Goal: Information Seeking & Learning: Find specific page/section

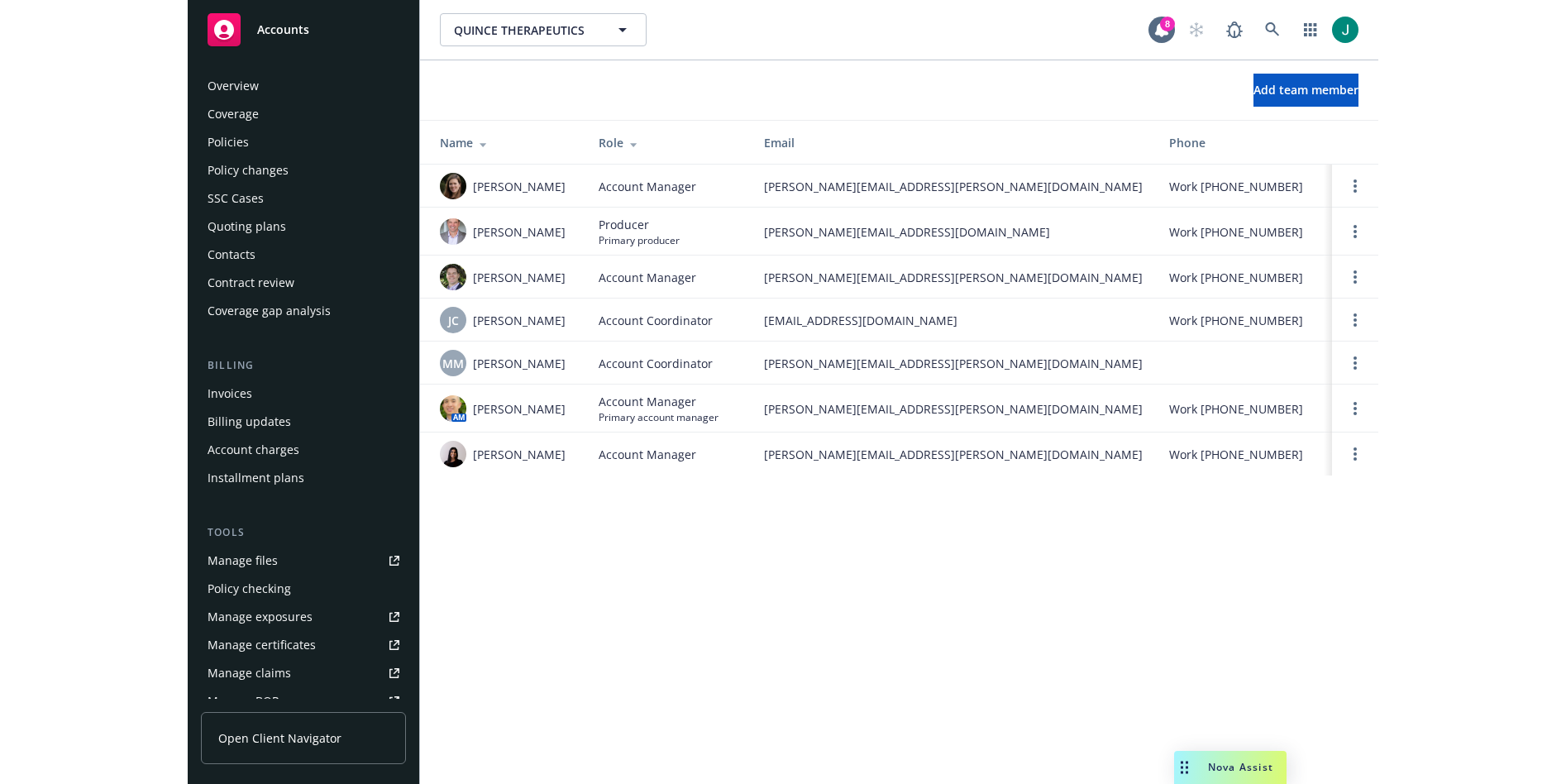
scroll to position [350, 0]
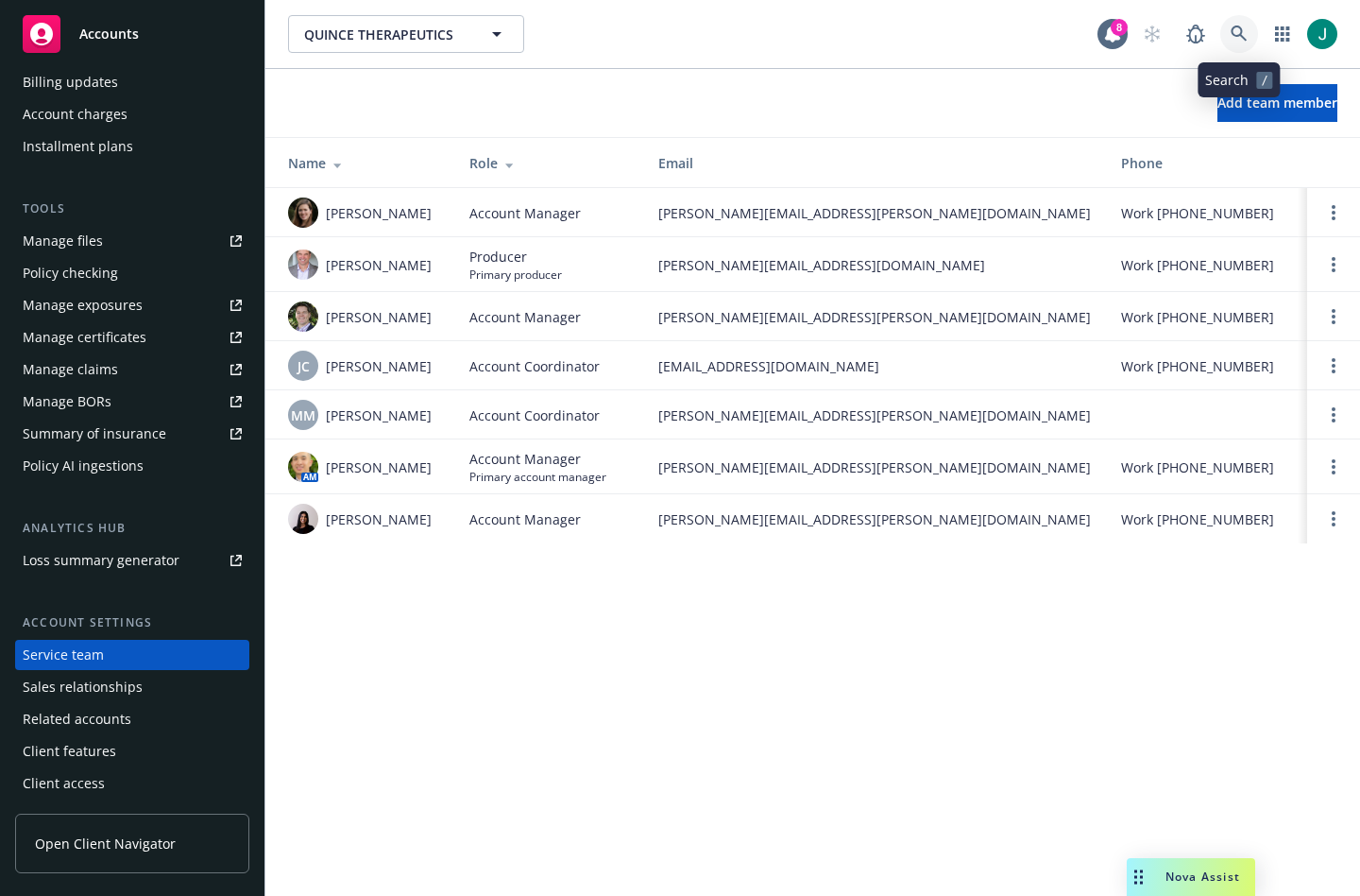
click at [1239, 36] on icon at bounding box center [1239, 33] width 16 height 16
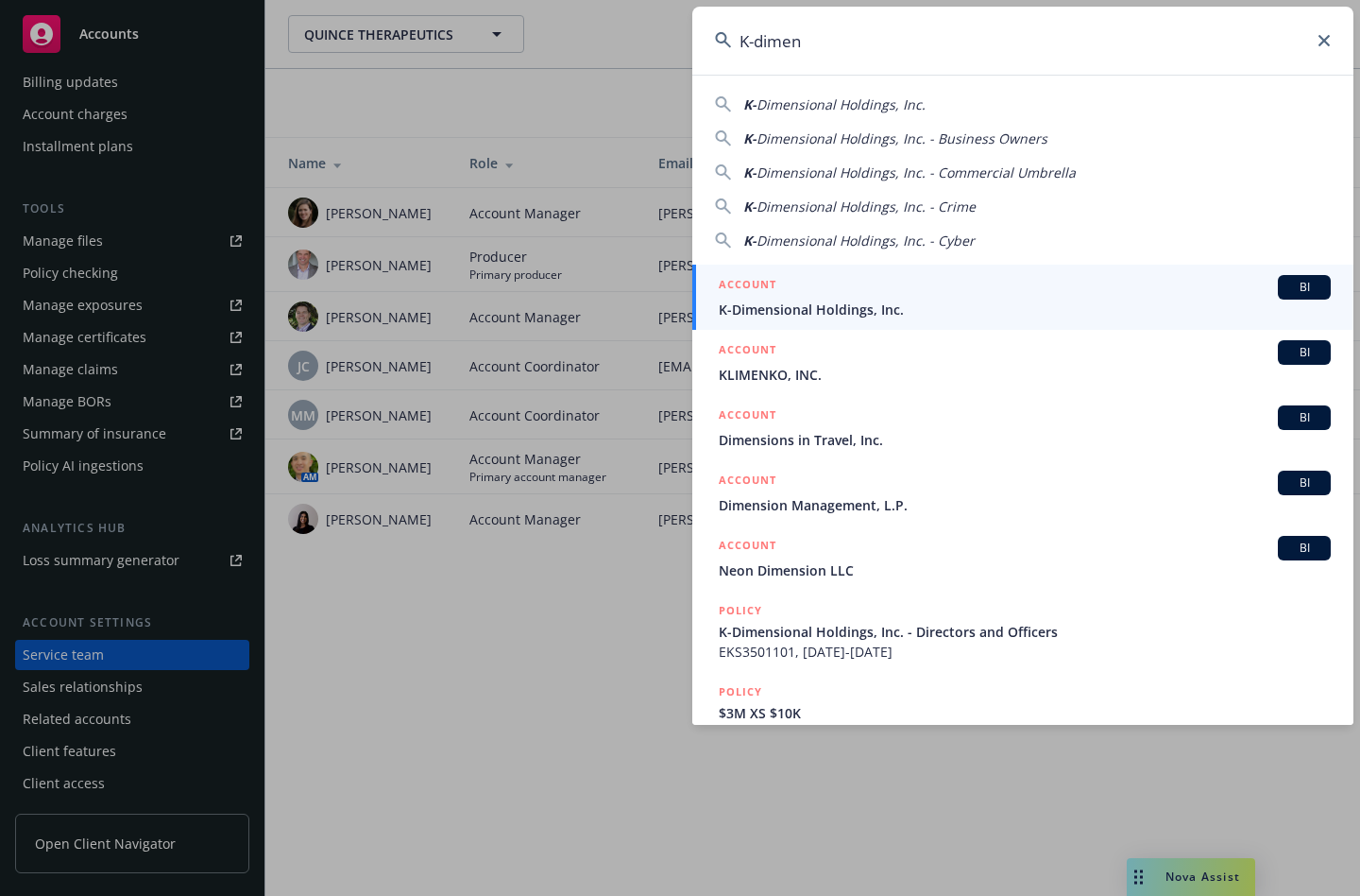
type input "K-dimen"
click at [934, 309] on span "K-Dimensional Holdings, Inc." at bounding box center [1025, 309] width 612 height 19
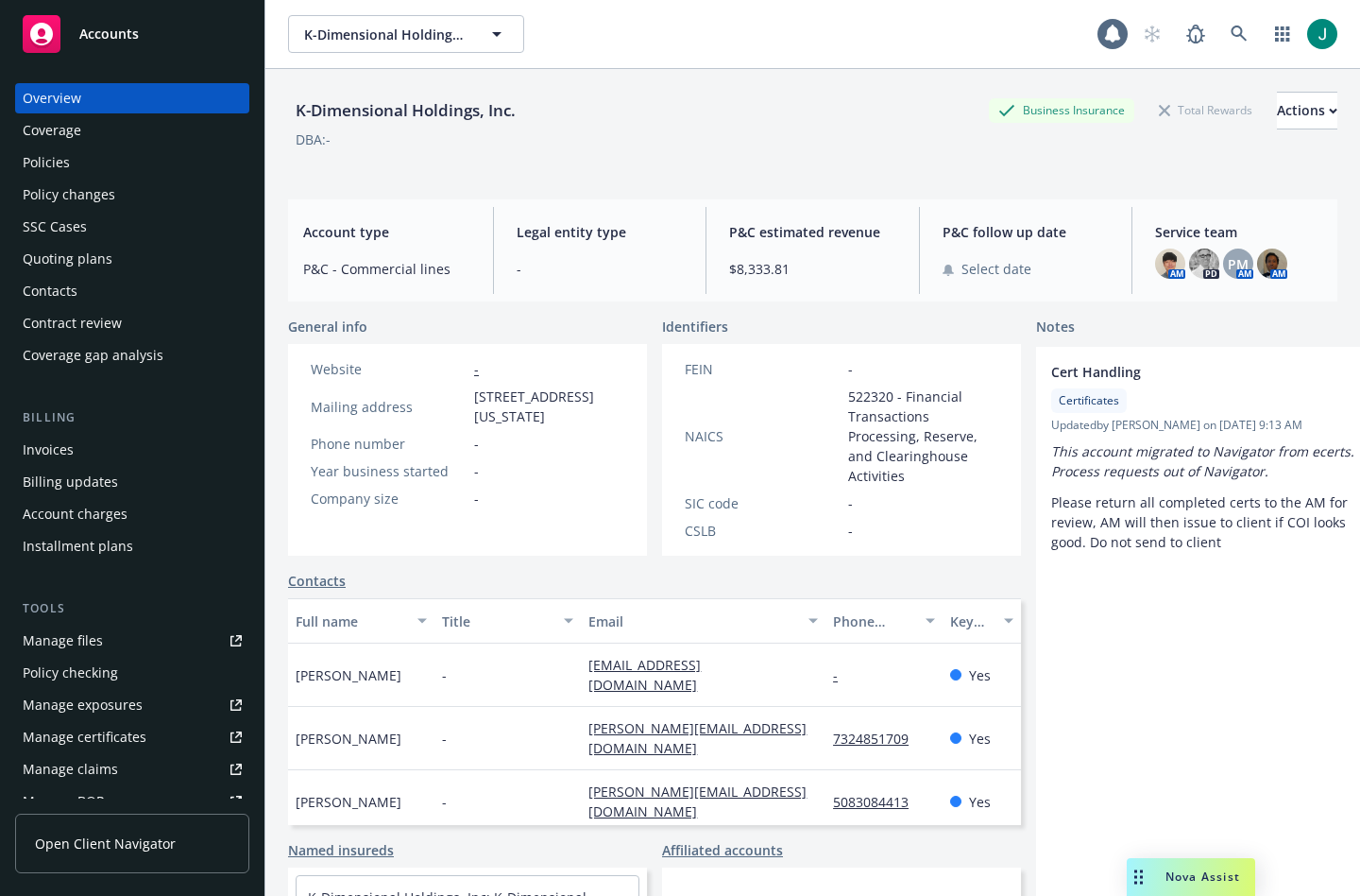
click at [50, 165] on div "Policies" at bounding box center [46, 162] width 47 height 30
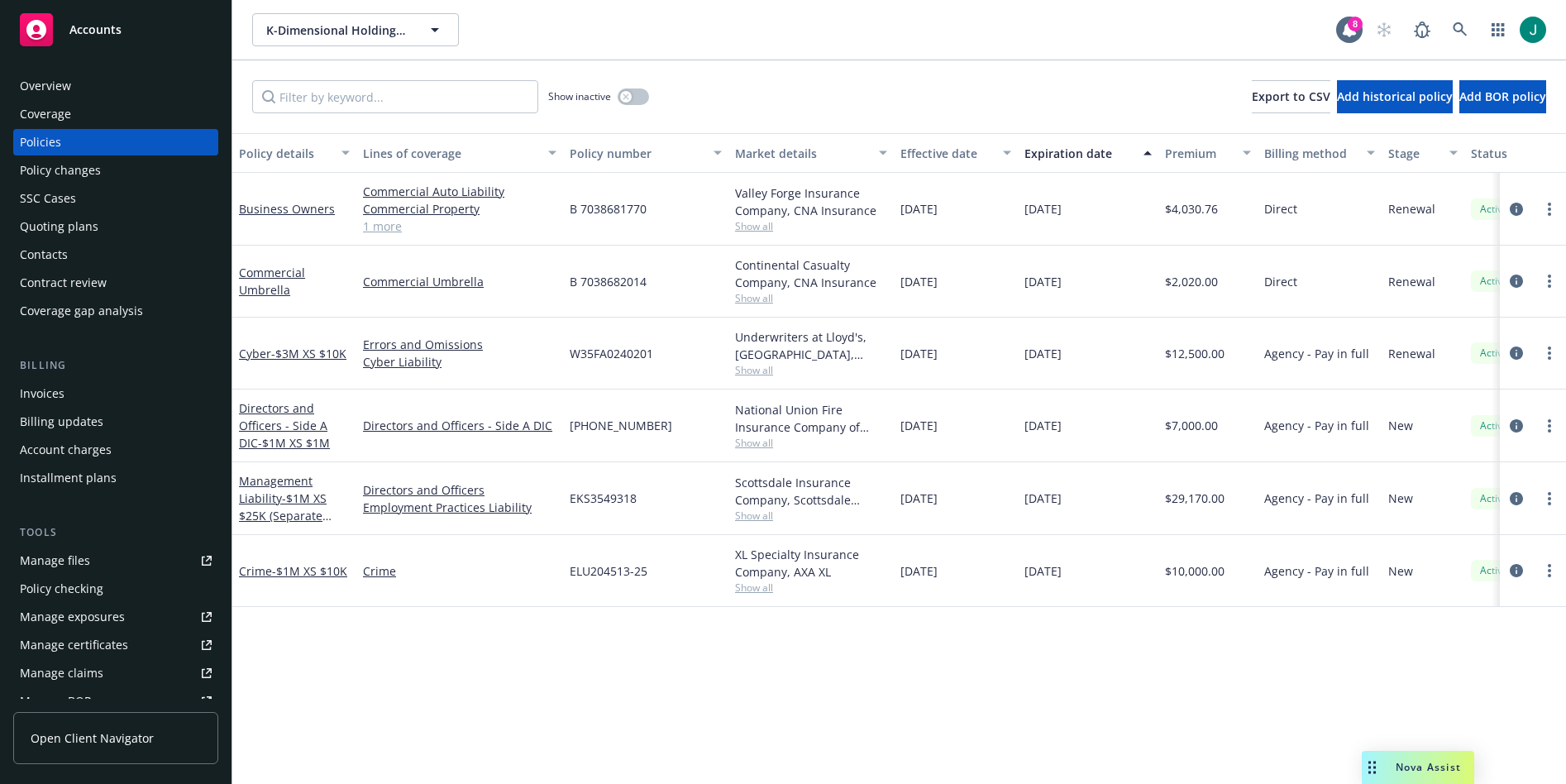
click at [748, 297] on span "Show all" at bounding box center [812, 298] width 152 height 14
click at [756, 226] on span "Show all" at bounding box center [812, 226] width 152 height 14
click at [763, 518] on span "Show all" at bounding box center [812, 515] width 152 height 14
click at [754, 440] on span "Show all" at bounding box center [812, 443] width 152 height 14
click at [754, 362] on div "Underwriters at Lloyd's, [GEOGRAPHIC_DATA], [PERSON_NAME] of London, CRC Group" at bounding box center [812, 346] width 152 height 35
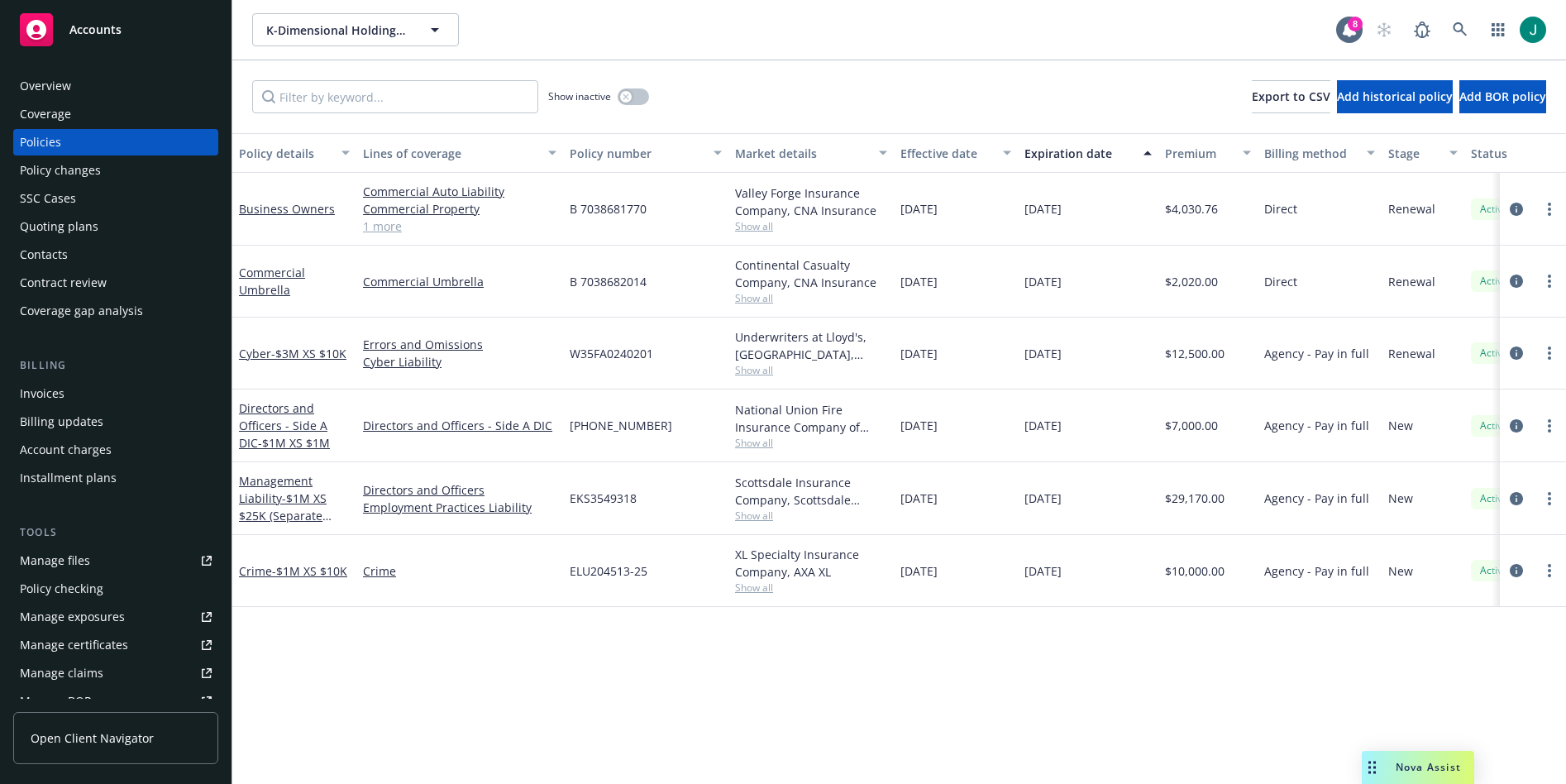
click at [754, 593] on span "Show all" at bounding box center [812, 587] width 152 height 14
click at [521, 628] on div "Policy details Lines of coverage Policy number Market details Effective date Ex…" at bounding box center [899, 458] width 1334 height 651
click at [753, 514] on span "Show all" at bounding box center [812, 515] width 152 height 14
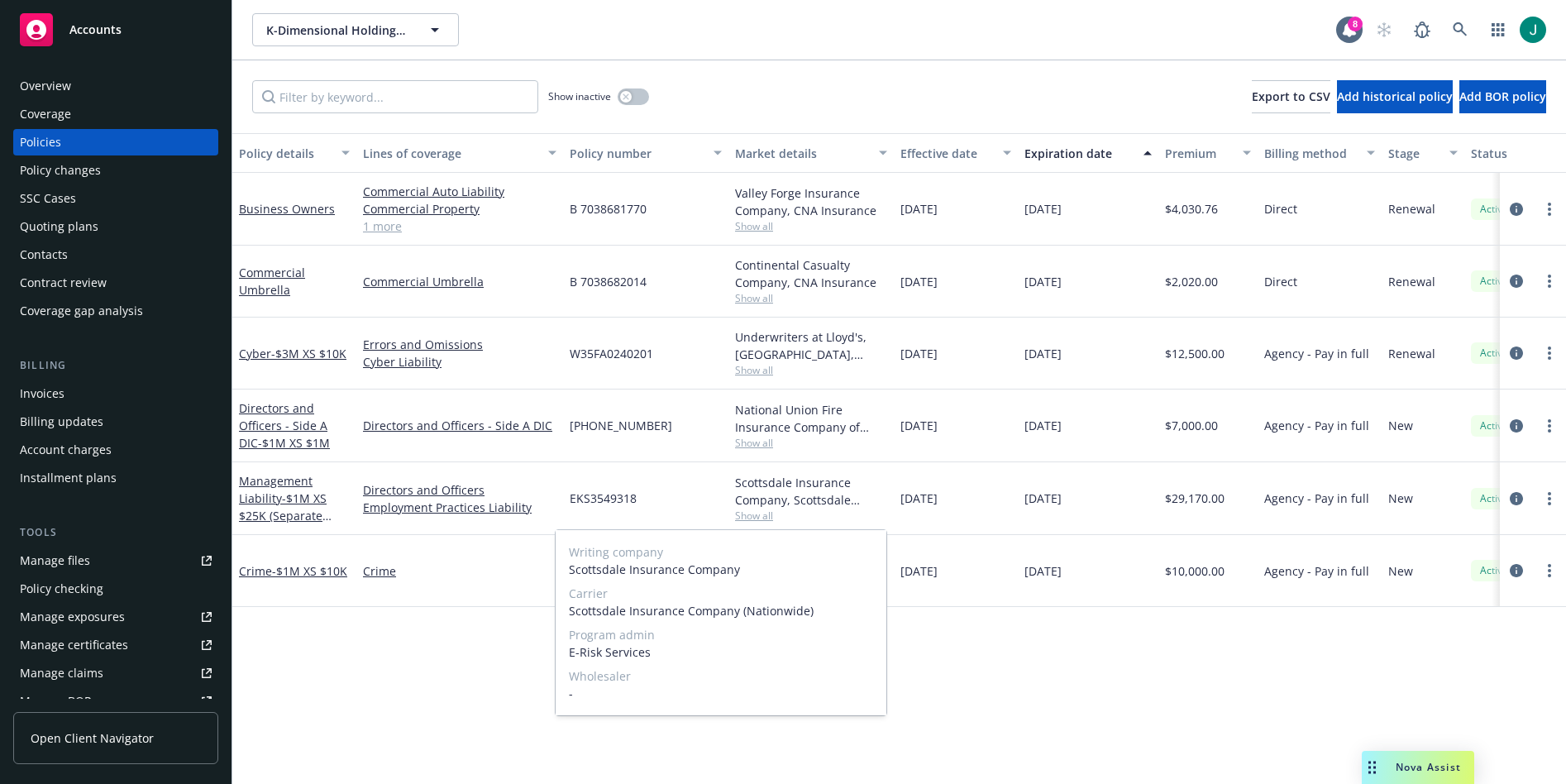
click at [753, 514] on span "Show all" at bounding box center [812, 515] width 152 height 14
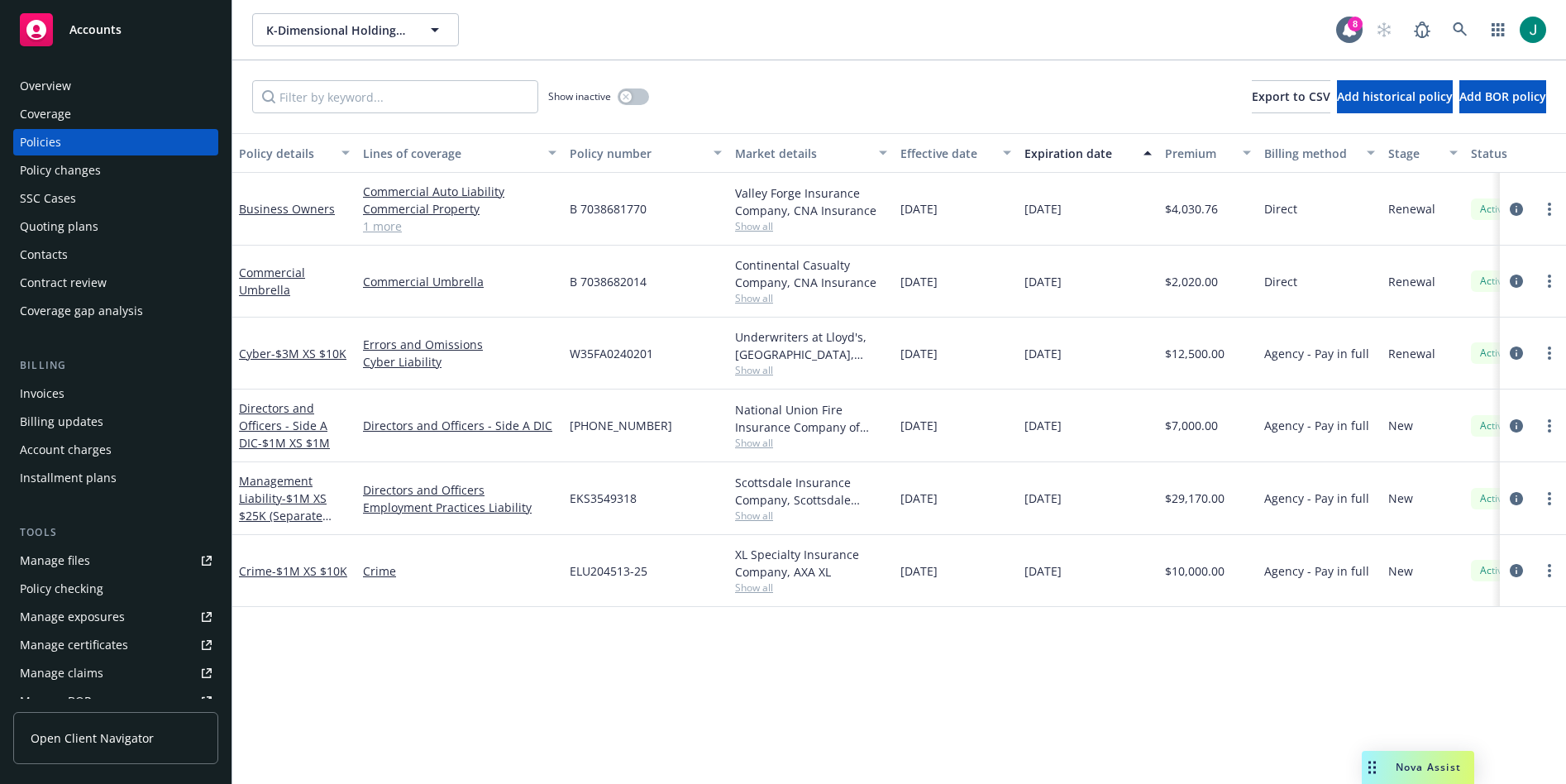
click at [762, 444] on span "Show all" at bounding box center [812, 443] width 152 height 14
click at [763, 370] on span "Show all" at bounding box center [812, 369] width 152 height 14
click at [1191, 352] on icon "circleInformation" at bounding box center [1517, 353] width 14 height 14
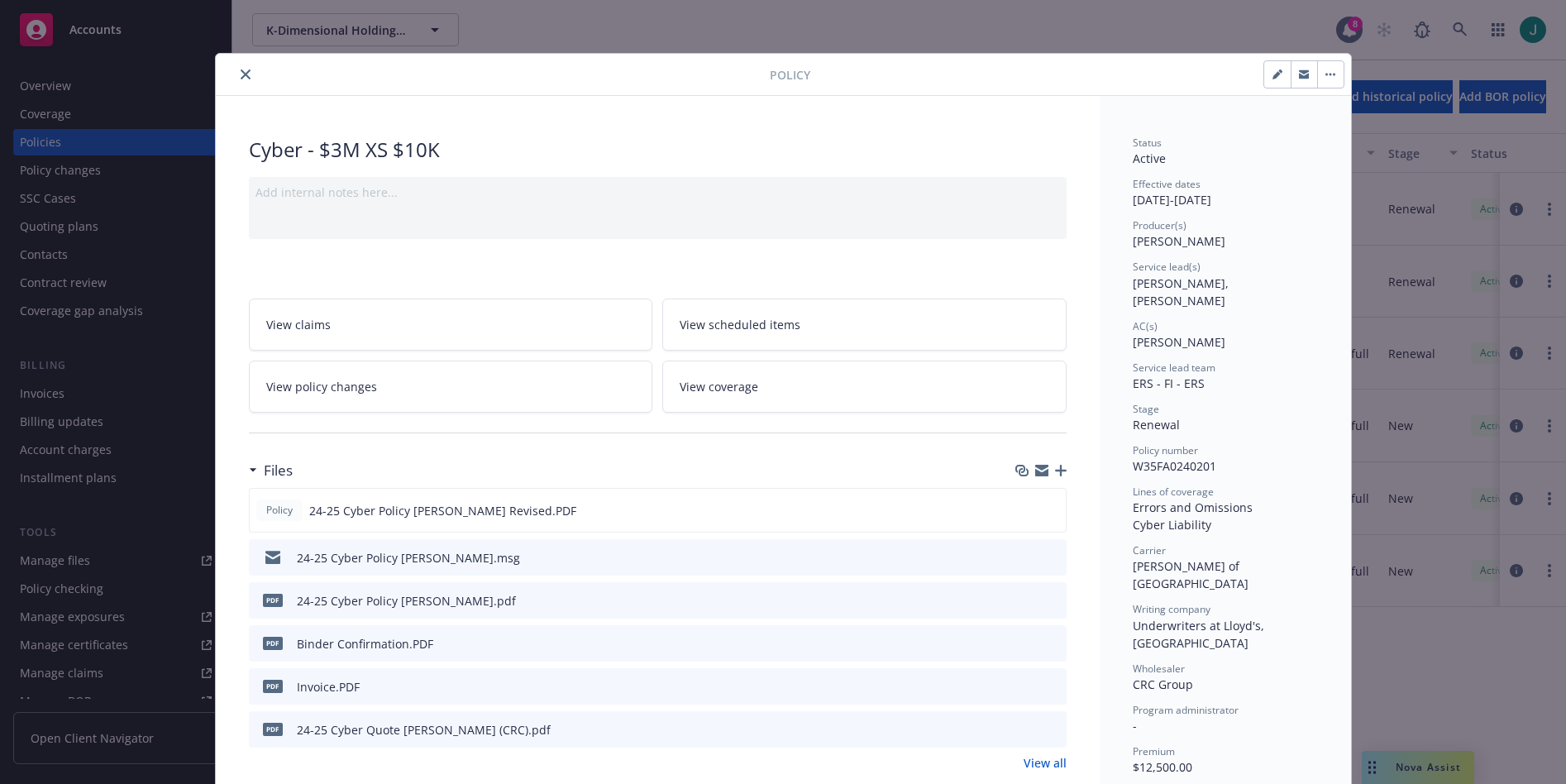
click at [1044, 642] on icon "preview file" at bounding box center [1051, 642] width 15 height 12
click at [1044, 731] on icon "preview file" at bounding box center [1051, 729] width 15 height 12
click at [1046, 687] on icon "preview file" at bounding box center [1051, 686] width 15 height 12
